Goal: Check status

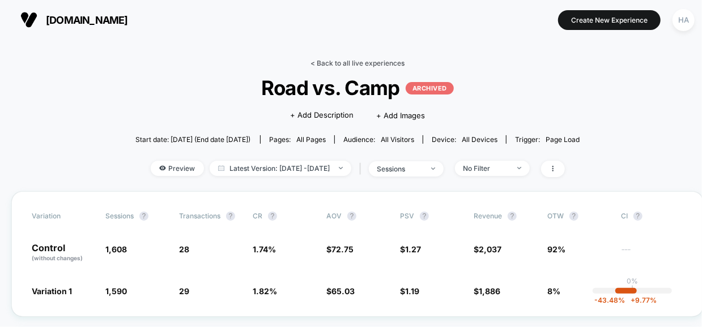
click at [337, 64] on link "< Back to all live experiences" at bounding box center [357, 63] width 94 height 8
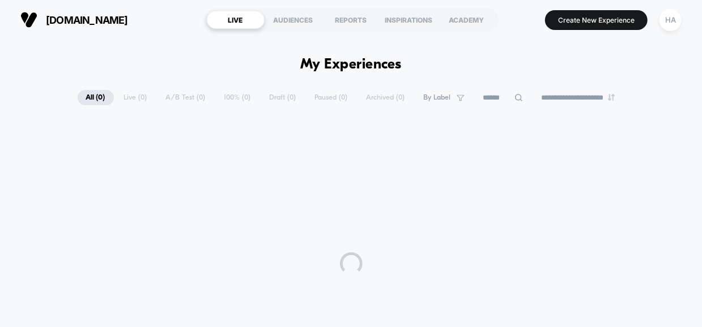
click at [336, 69] on h1 "My Experiences" at bounding box center [350, 65] width 101 height 16
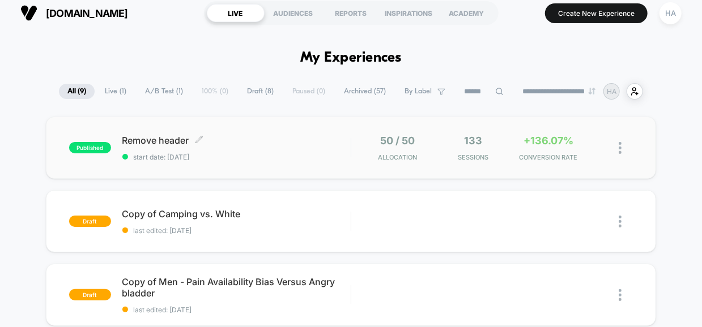
scroll to position [8, 0]
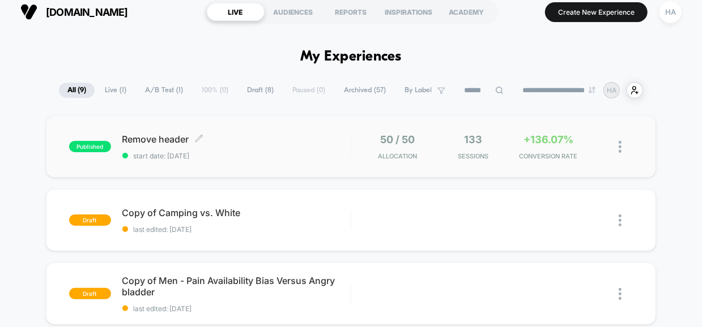
click at [270, 147] on div "Remove header Click to edit experience details Click to edit experience details…" at bounding box center [236, 147] width 228 height 27
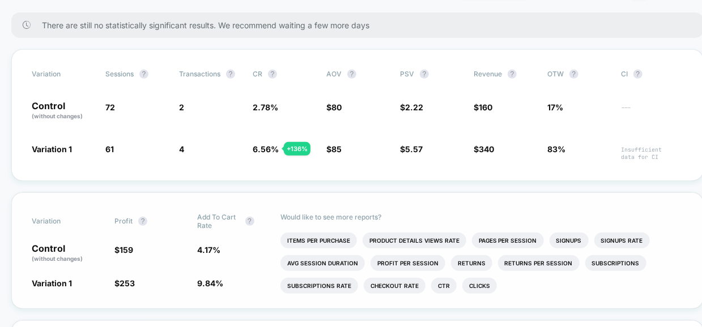
scroll to position [179, 0]
